Goal: Find specific page/section: Find specific page/section

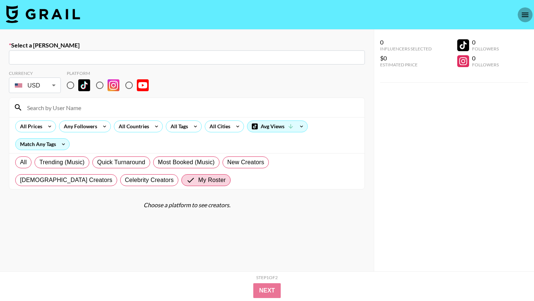
click at [521, 16] on icon "open drawer" at bounding box center [524, 14] width 9 height 9
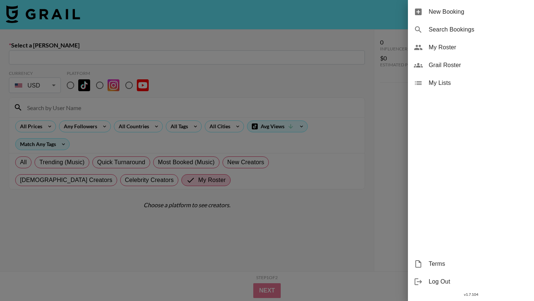
click at [461, 61] on span "Grail Roster" at bounding box center [477, 65] width 99 height 9
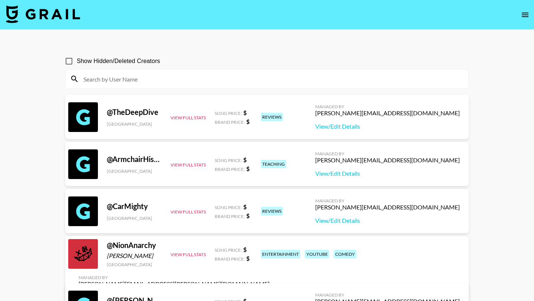
click at [281, 77] on input at bounding box center [271, 79] width 385 height 12
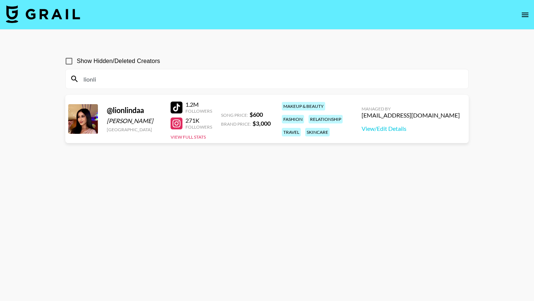
type input "lionlin"
click at [110, 80] on input "lionlin" at bounding box center [271, 79] width 385 height 12
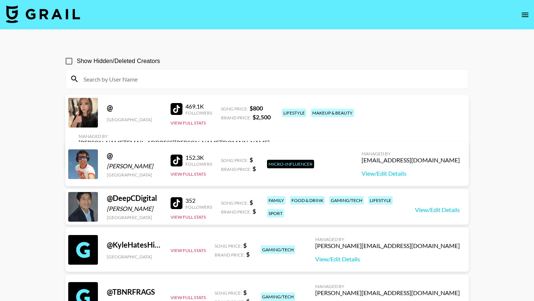
click at [59, 13] on img at bounding box center [43, 14] width 74 height 18
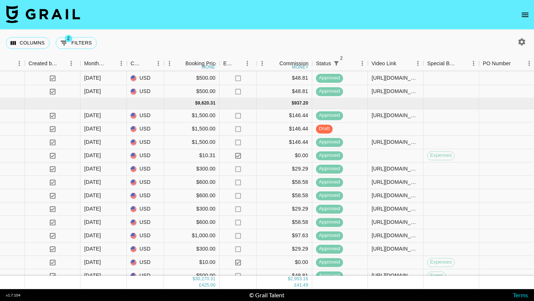
scroll to position [571, 435]
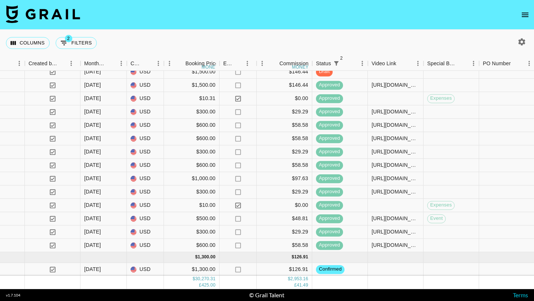
click at [527, 17] on icon "open drawer" at bounding box center [524, 14] width 9 height 9
click at [521, 17] on icon "open drawer" at bounding box center [524, 14] width 9 height 9
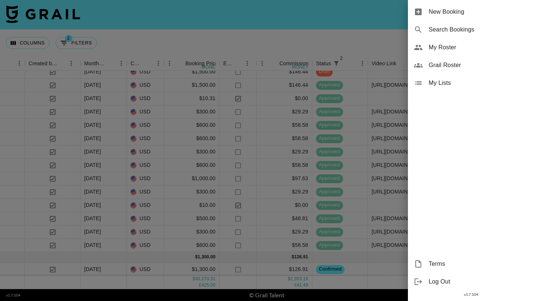
click at [449, 52] on span "My Roster" at bounding box center [477, 47] width 99 height 9
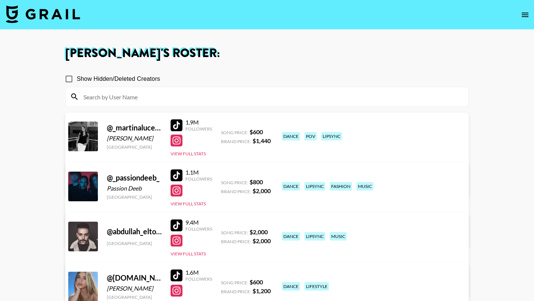
click at [196, 92] on input at bounding box center [271, 97] width 385 height 12
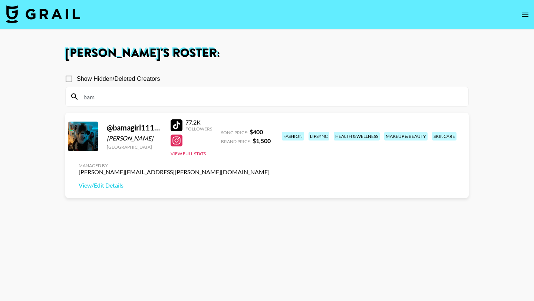
type input "bam"
click at [177, 123] on div at bounding box center [176, 125] width 12 height 12
click at [37, 20] on img at bounding box center [43, 14] width 74 height 18
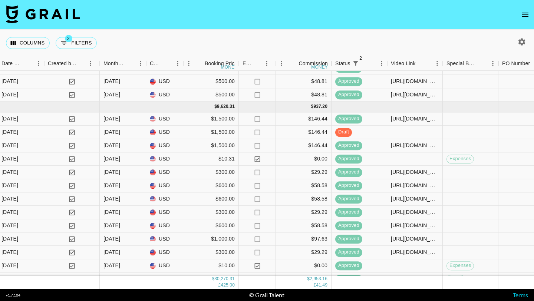
scroll to position [571, 415]
